Goal: Navigation & Orientation: Go to known website

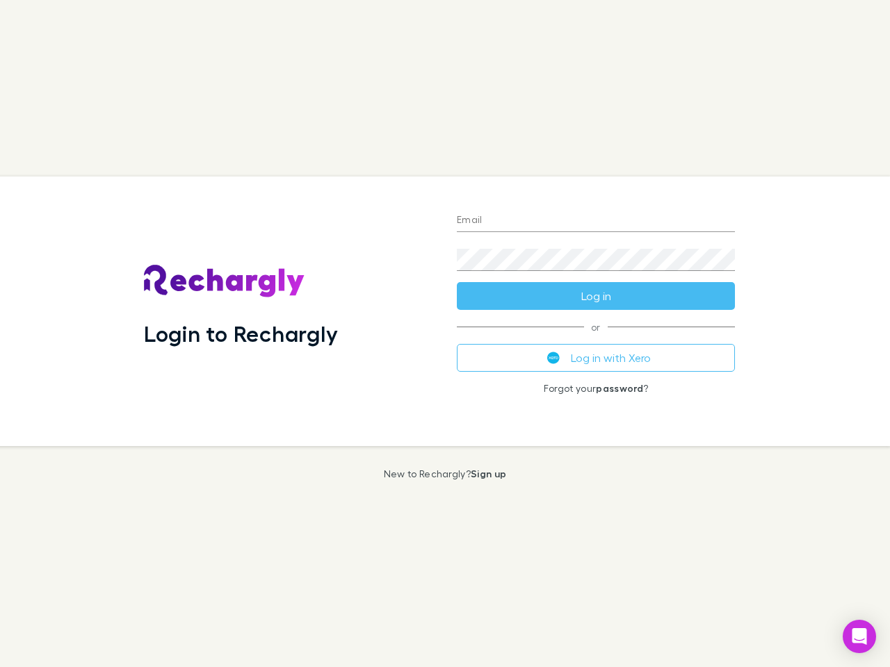
click at [445, 334] on div "Login to Rechargly" at bounding box center [289, 312] width 313 height 270
click at [596, 221] on input "Email" at bounding box center [596, 221] width 278 height 22
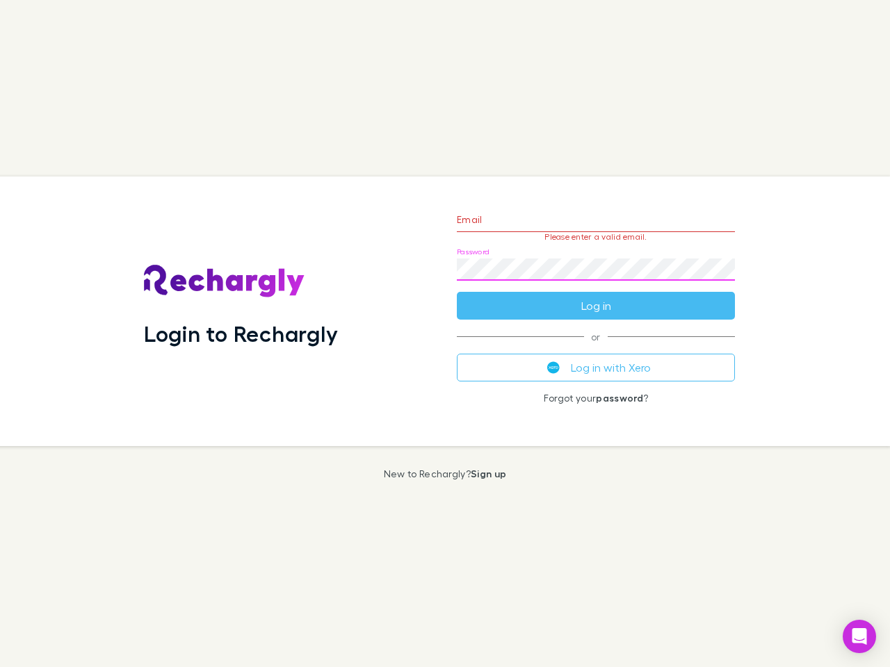
click at [596, 296] on form "Email Please enter a valid email. Password Log in" at bounding box center [596, 259] width 278 height 121
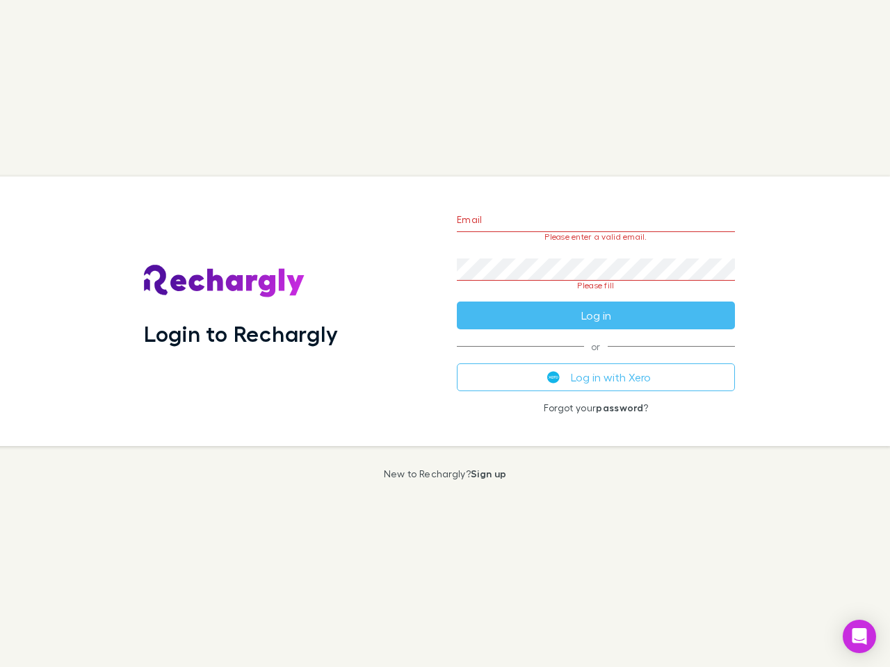
click at [596, 358] on div "Email Please enter a valid email. Password Please fill Log in or Log in with Xe…" at bounding box center [596, 312] width 300 height 270
click at [859, 637] on icon "Open Intercom Messenger" at bounding box center [859, 637] width 15 height 17
